Goal: Task Accomplishment & Management: Use online tool/utility

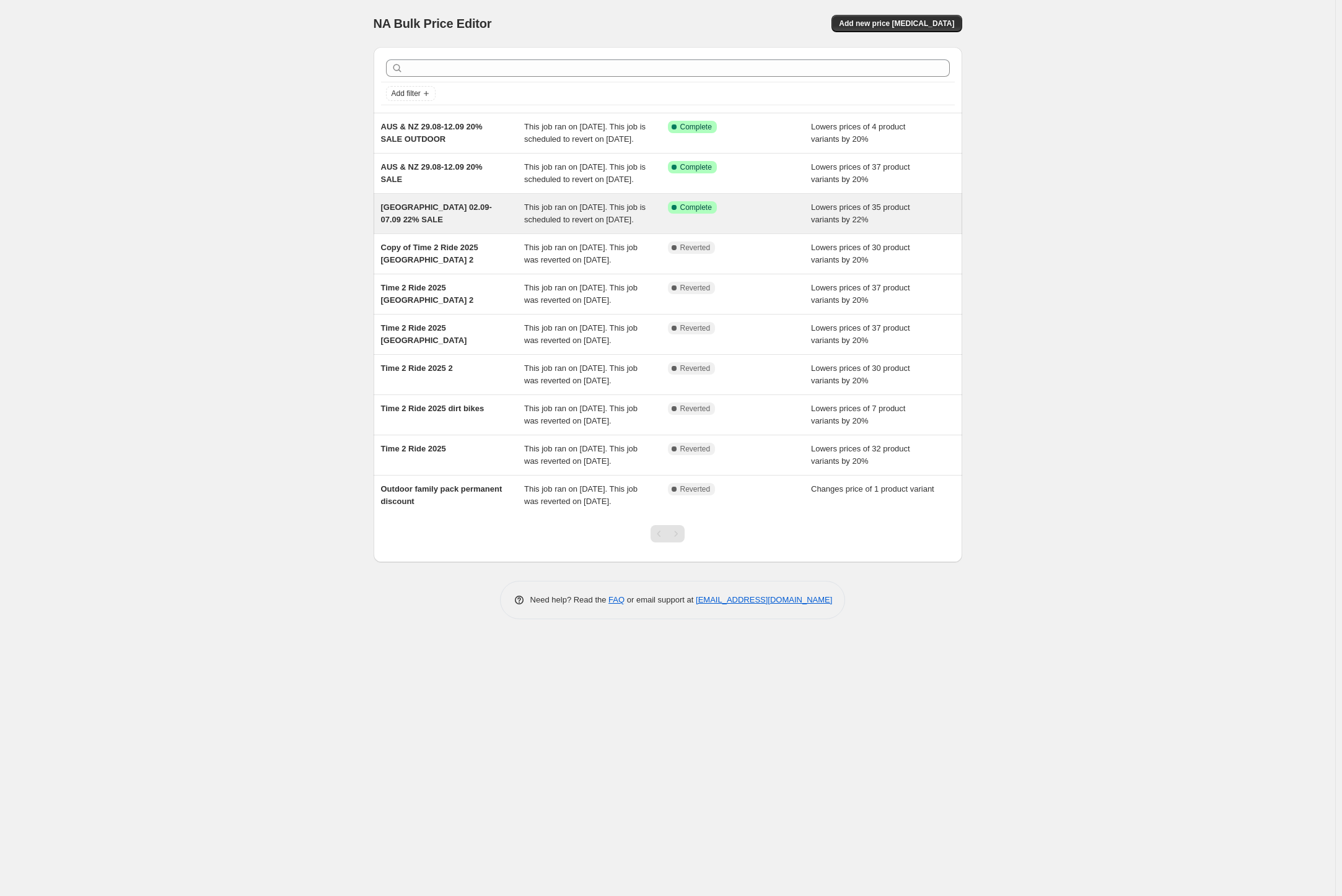
click at [537, 226] on div "This job ran on [DATE]. This job is scheduled to revert on [DATE]." at bounding box center [595, 213] width 144 height 25
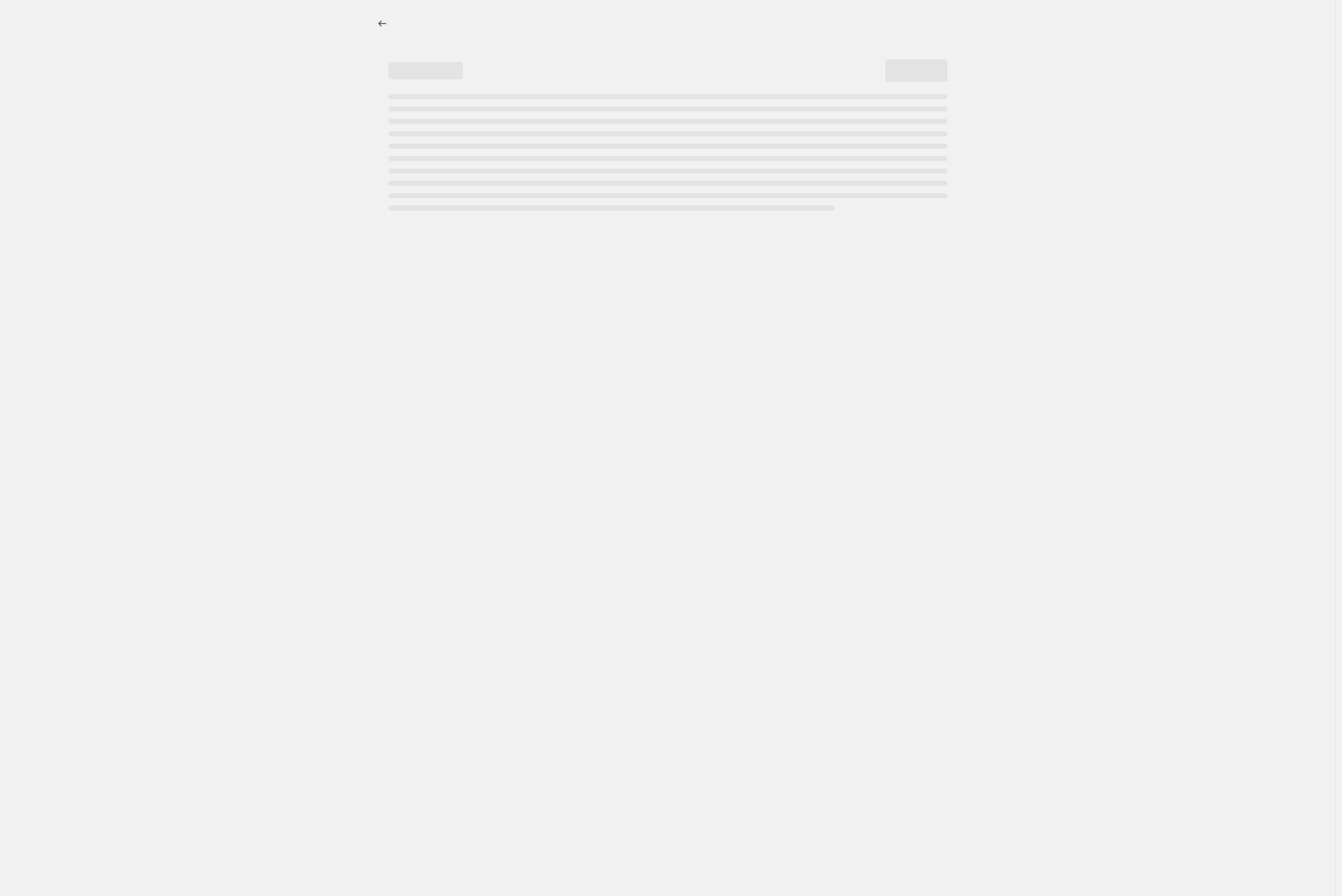
select select "percentage"
select select "collection"
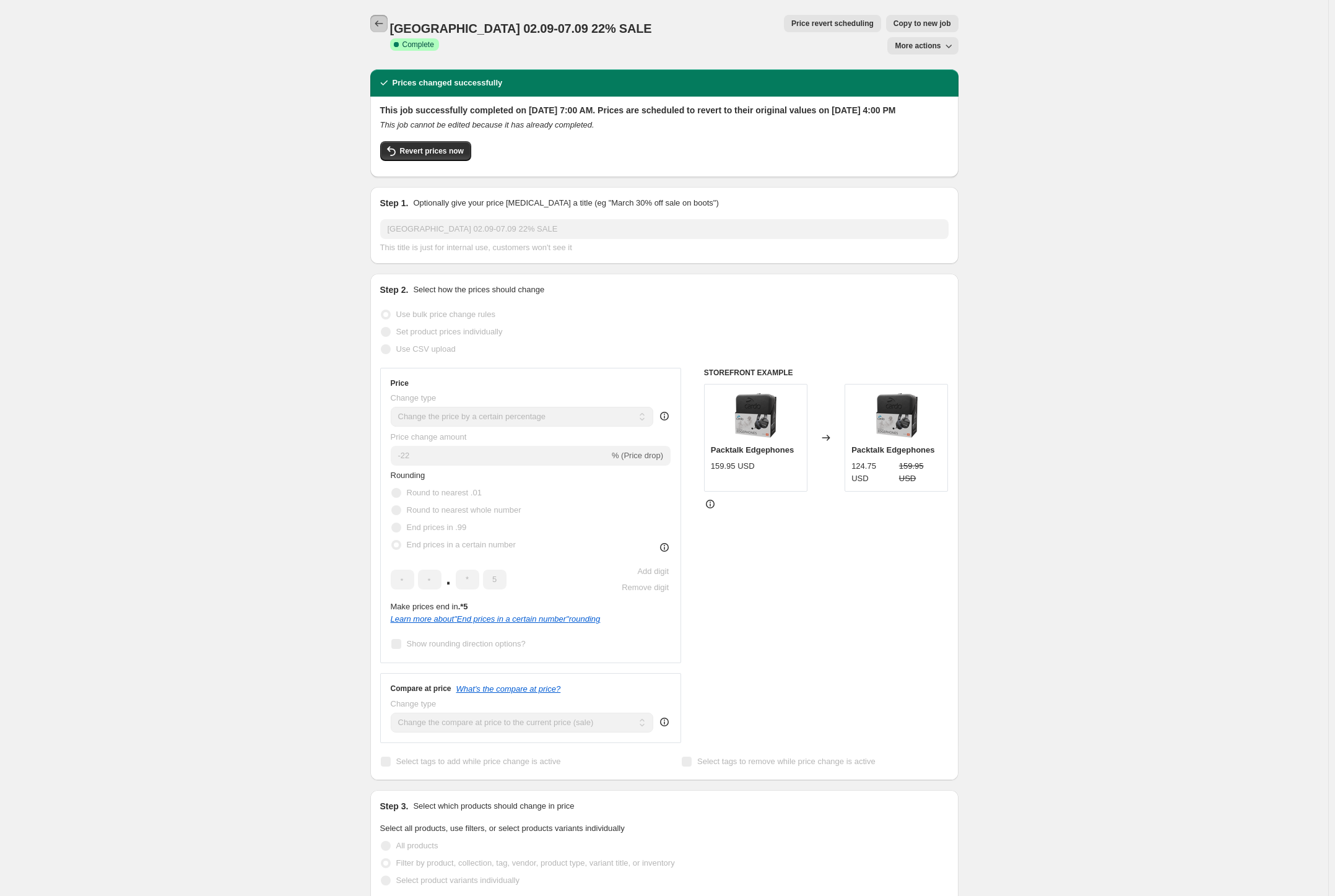
click at [385, 28] on icon "Price change jobs" at bounding box center [379, 24] width 12 height 12
